Goal: Task Accomplishment & Management: Manage account settings

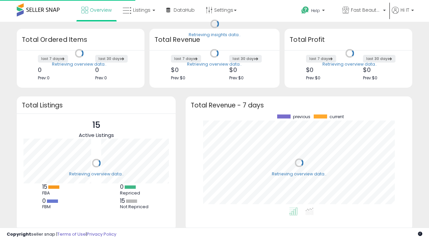
scroll to position [93, 213]
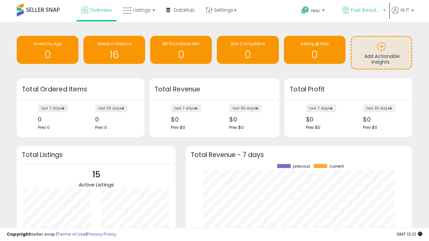
click at [363, 11] on span "Fast Beauty ([GEOGRAPHIC_DATA])" at bounding box center [366, 10] width 30 height 7
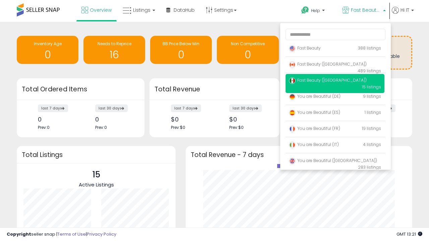
click at [335, 162] on span "You are Beautiful ([GEOGRAPHIC_DATA])" at bounding box center [333, 161] width 88 height 6
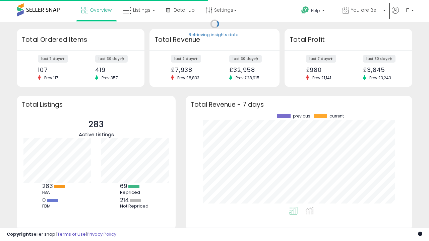
scroll to position [93, 213]
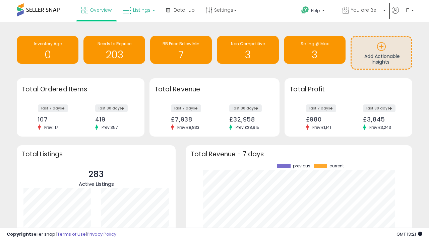
click at [138, 10] on span "Listings" at bounding box center [141, 10] width 17 height 7
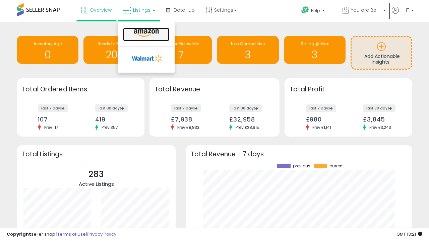
click at [145, 33] on icon at bounding box center [146, 33] width 29 height 9
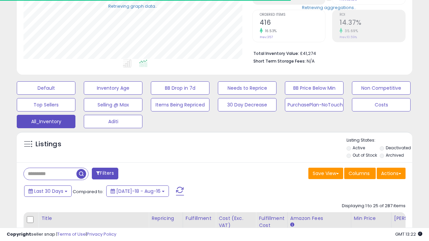
scroll to position [137, 228]
click at [48, 191] on span "Last 30 Days" at bounding box center [48, 191] width 29 height 7
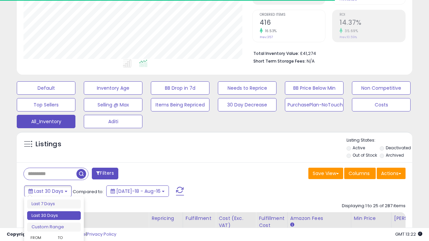
click at [54, 216] on li "Last 30 Days" at bounding box center [54, 215] width 54 height 9
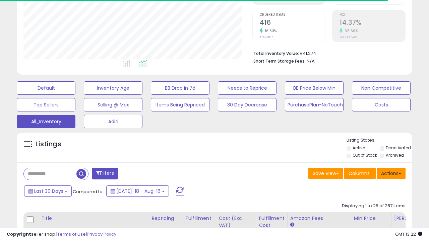
click at [391, 173] on button "Actions" at bounding box center [391, 173] width 29 height 11
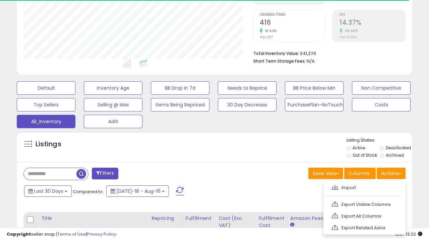
click at [363, 215] on link "Export All Columns" at bounding box center [363, 216] width 73 height 10
